Goal: Task Accomplishment & Management: Use online tool/utility

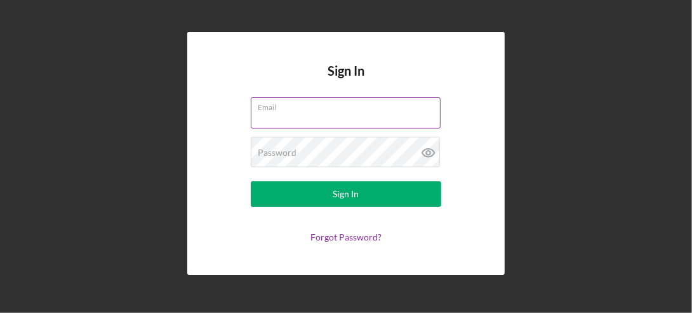
click at [282, 118] on input "Email" at bounding box center [346, 112] width 190 height 30
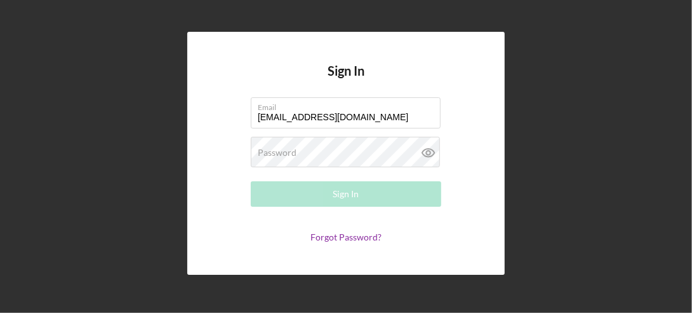
type input "[EMAIL_ADDRESS][DOMAIN_NAME]"
click at [281, 147] on div "Password Required" at bounding box center [346, 153] width 191 height 32
